Goal: Check status: Check status

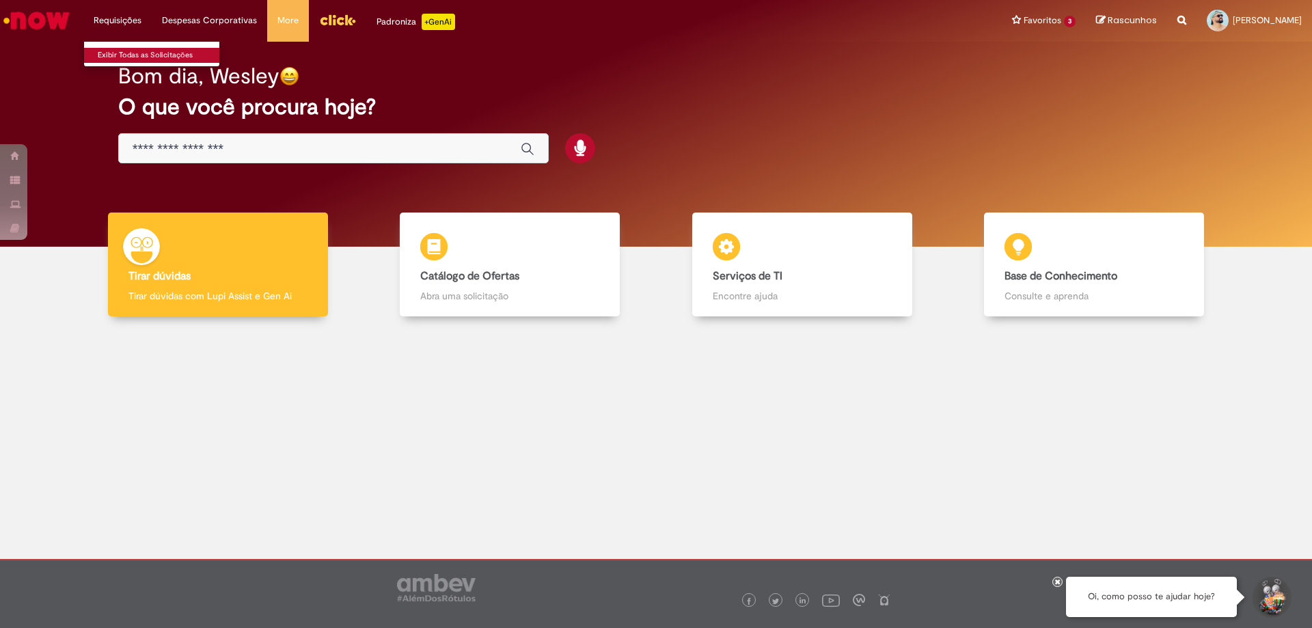
click at [124, 53] on link "Exibir Todas as Solicitações" at bounding box center [159, 55] width 150 height 15
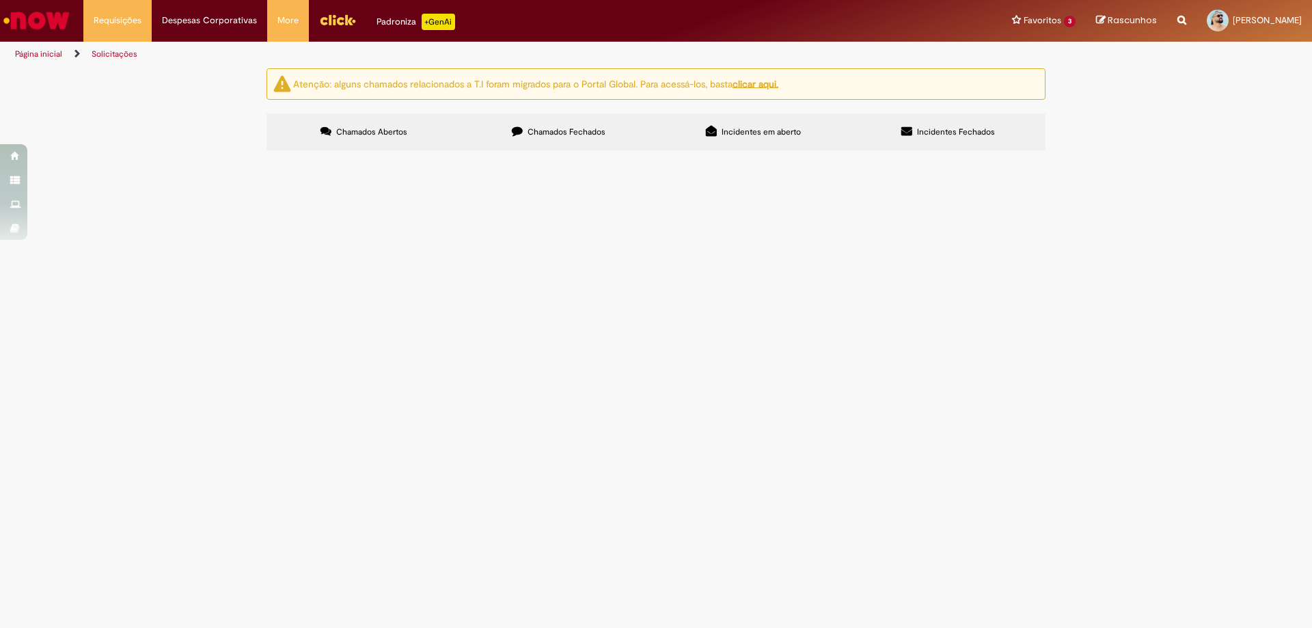
click at [745, 136] on span "Incidentes em aberto" at bounding box center [760, 131] width 79 height 11
click at [543, 128] on span "Chamados Fechados" at bounding box center [566, 131] width 78 height 11
click at [937, 133] on span "Incidentes Fechados" at bounding box center [956, 131] width 78 height 11
click at [372, 133] on span "Chamados Abertos" at bounding box center [371, 131] width 71 height 11
click at [767, 89] on u "clicar aqui." at bounding box center [755, 83] width 46 height 12
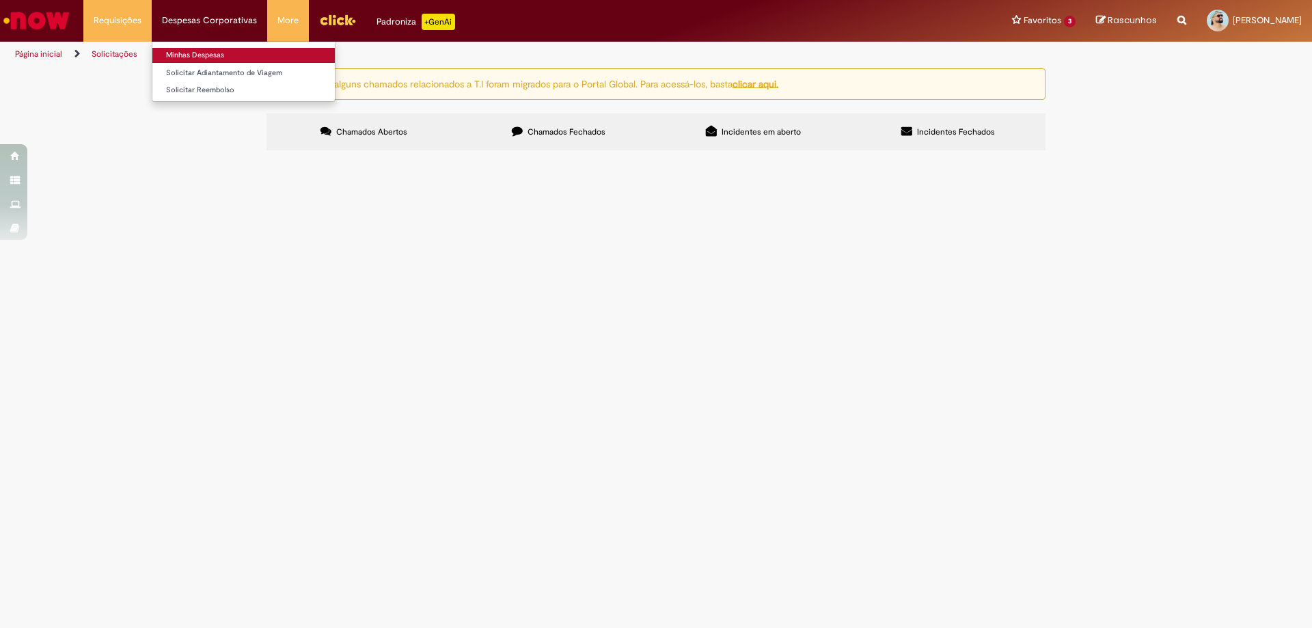
click at [200, 53] on link "Minhas Despesas" at bounding box center [243, 55] width 182 height 15
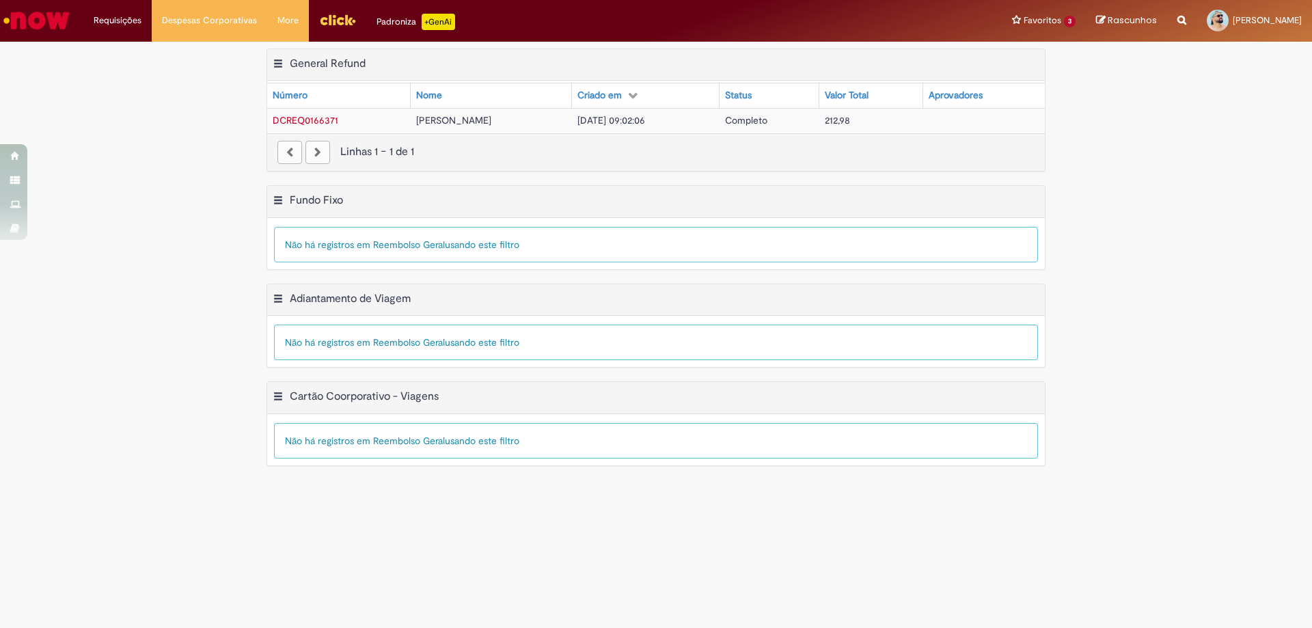
click at [514, 119] on td "[PERSON_NAME]" at bounding box center [491, 120] width 161 height 25
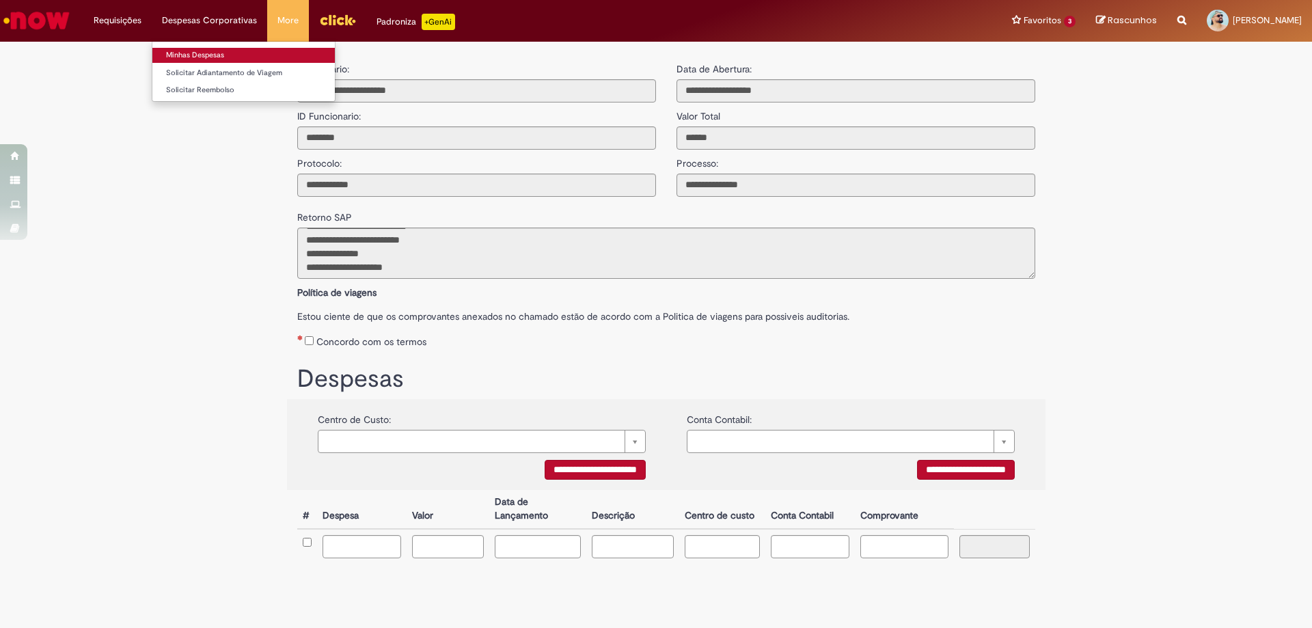
click at [195, 53] on link "Minhas Despesas" at bounding box center [243, 55] width 182 height 15
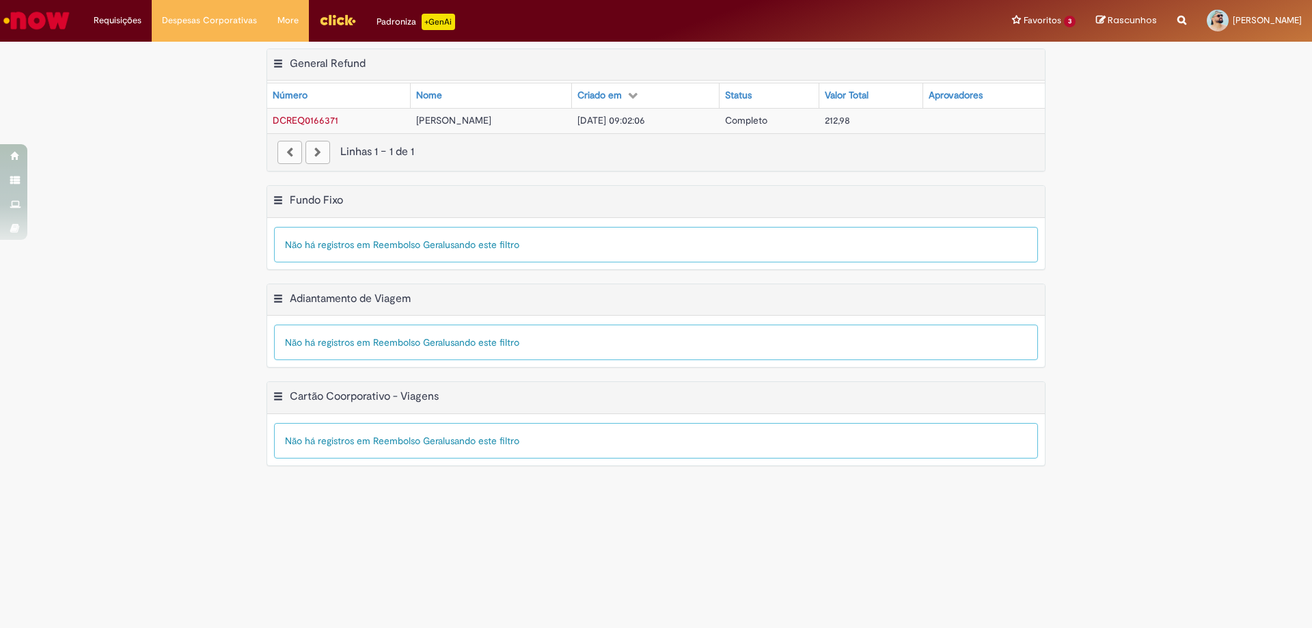
click at [285, 122] on span "DCREQ0166371" at bounding box center [306, 120] width 66 height 12
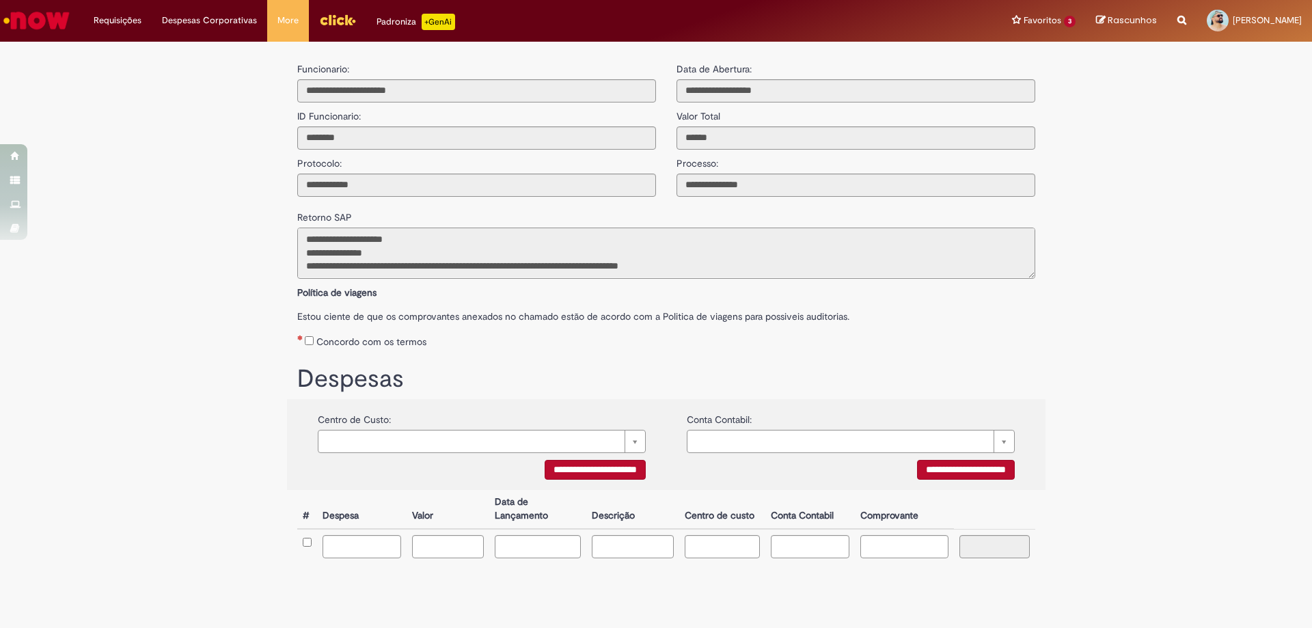
scroll to position [26, 0]
click at [126, 55] on link "Exibir Todas as Solicitações" at bounding box center [159, 55] width 150 height 15
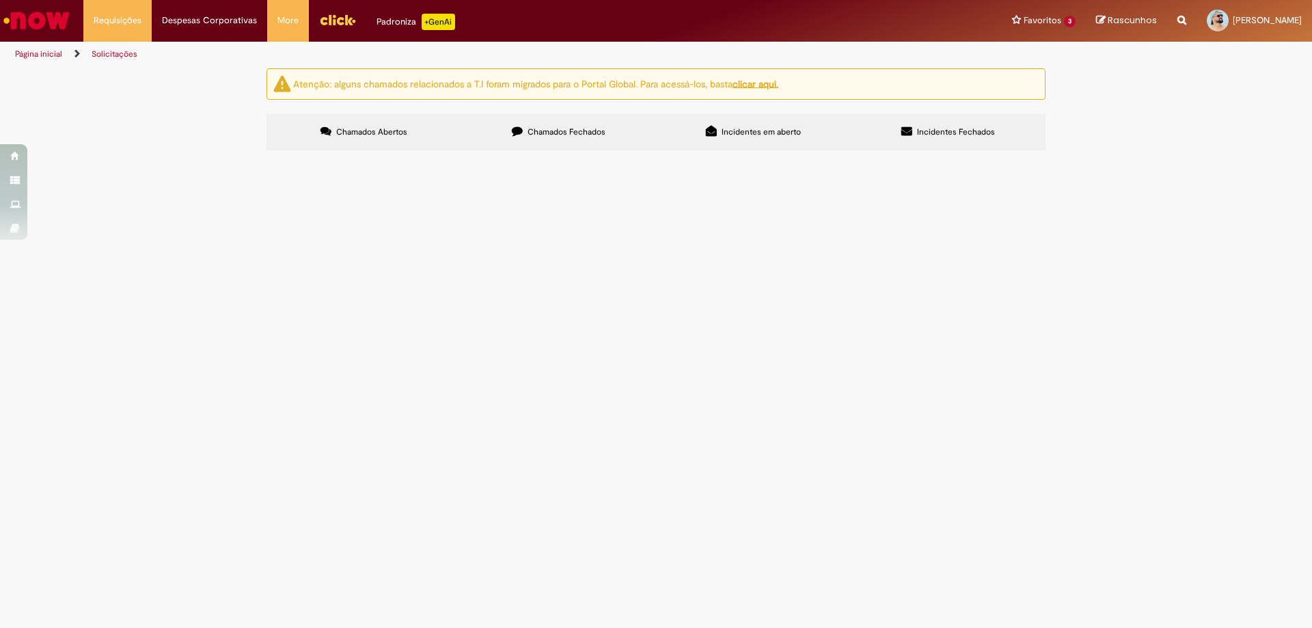
click at [540, 129] on span "Chamados Fechados" at bounding box center [566, 131] width 78 height 11
click at [0, 0] on span "Necessito de atualização de conta para recebimento de reembolso" at bounding box center [0, 0] width 0 height 0
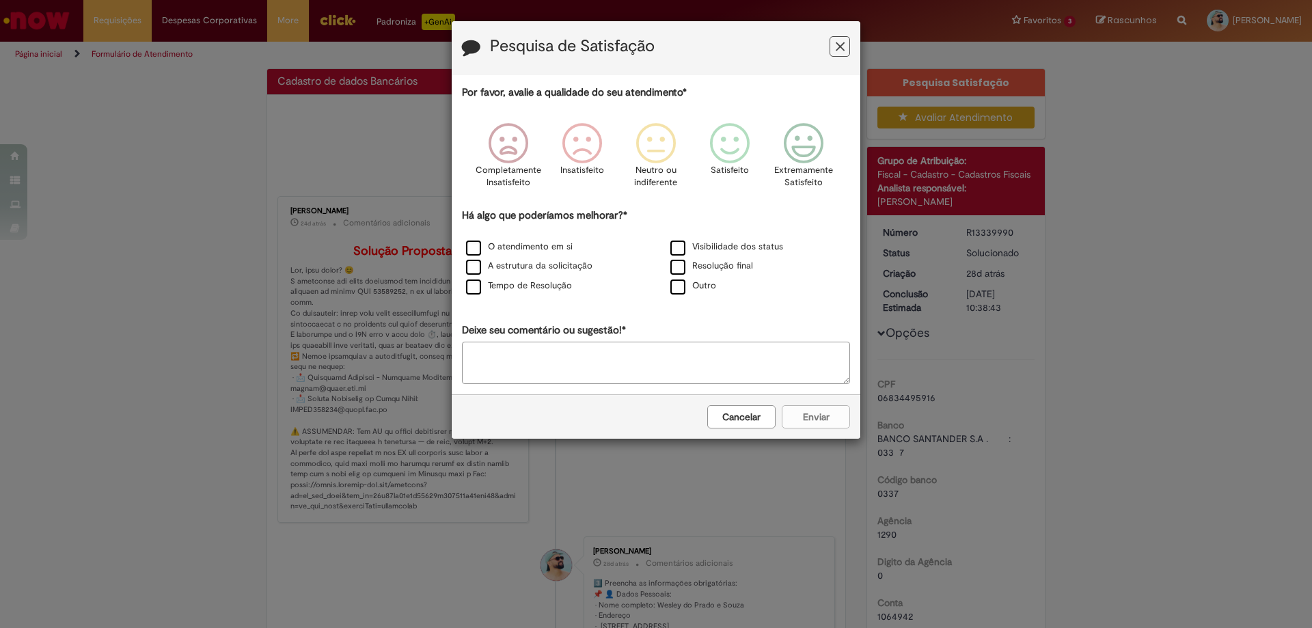
click at [837, 47] on icon "Feedback" at bounding box center [839, 47] width 9 height 14
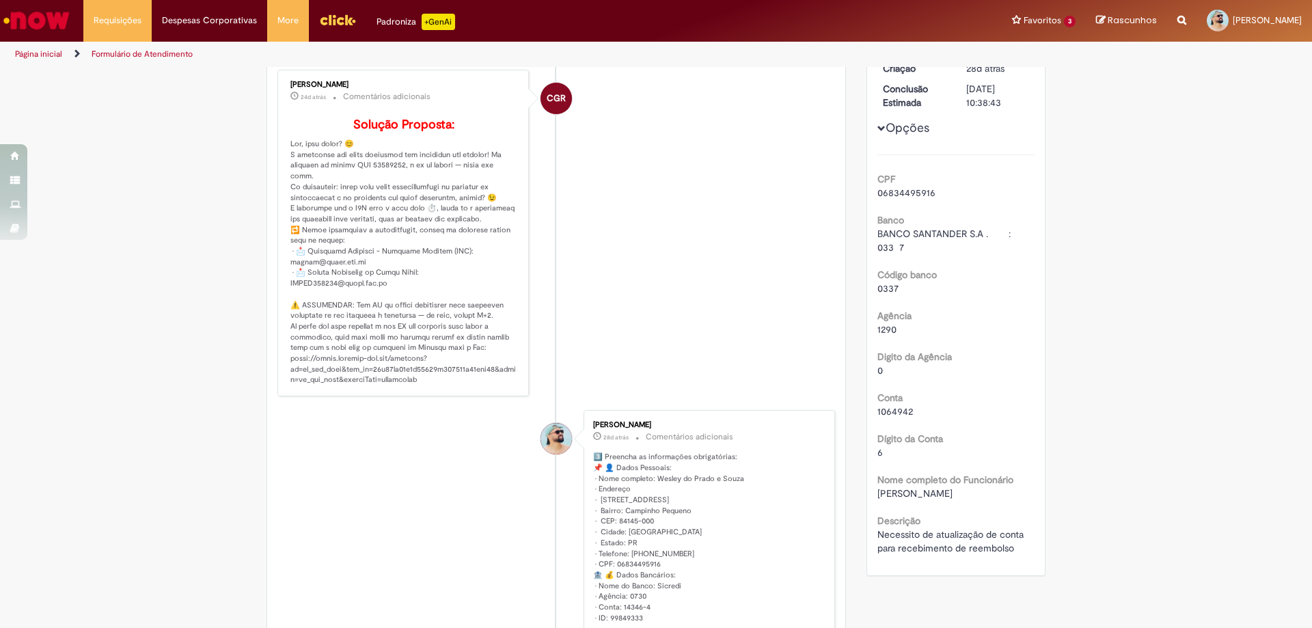
scroll to position [273, 0]
